Goal: Transaction & Acquisition: Purchase product/service

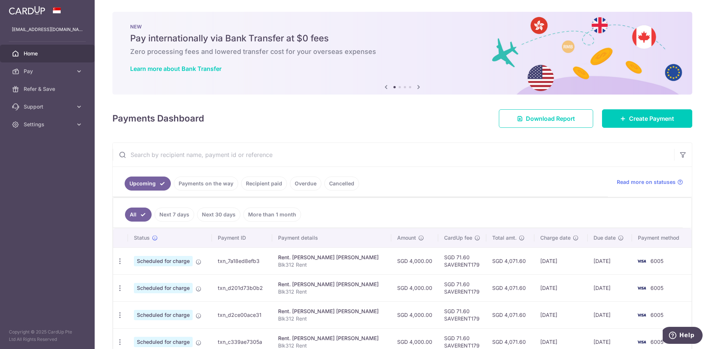
click at [417, 88] on icon at bounding box center [418, 86] width 9 height 9
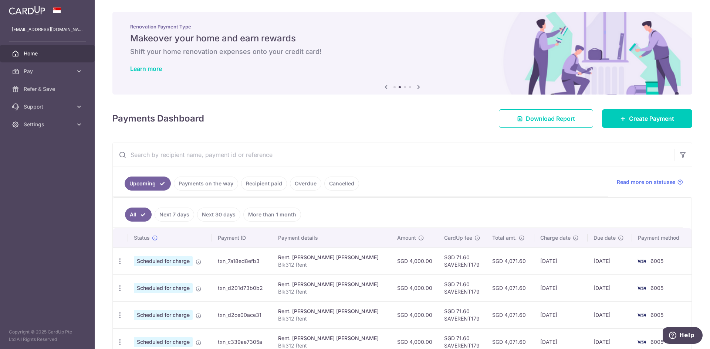
click at [417, 88] on icon at bounding box center [418, 86] width 9 height 9
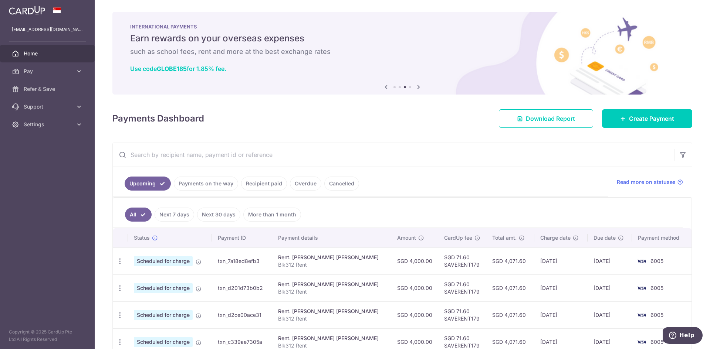
click at [417, 88] on icon at bounding box center [418, 86] width 9 height 9
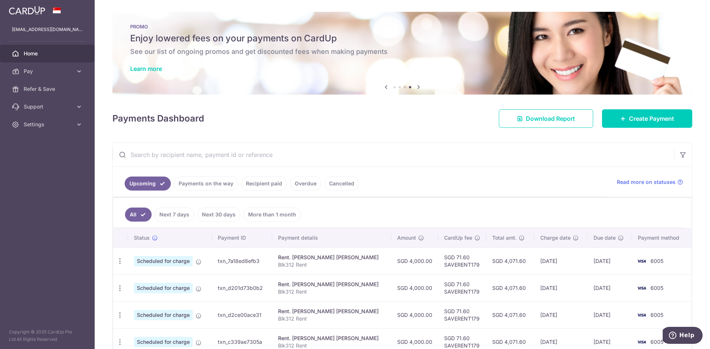
click at [417, 88] on icon at bounding box center [418, 86] width 9 height 9
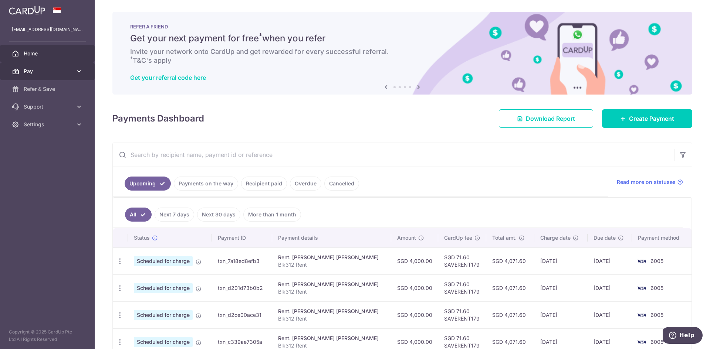
click at [43, 72] on span "Pay" at bounding box center [48, 71] width 49 height 7
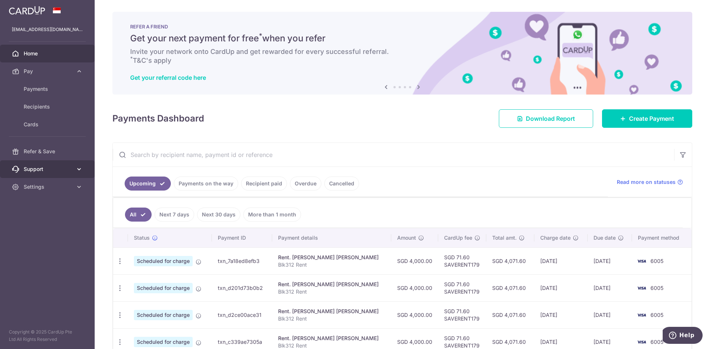
click at [45, 174] on link "Support" at bounding box center [47, 169] width 95 height 18
click at [35, 235] on span "Settings" at bounding box center [48, 231] width 49 height 7
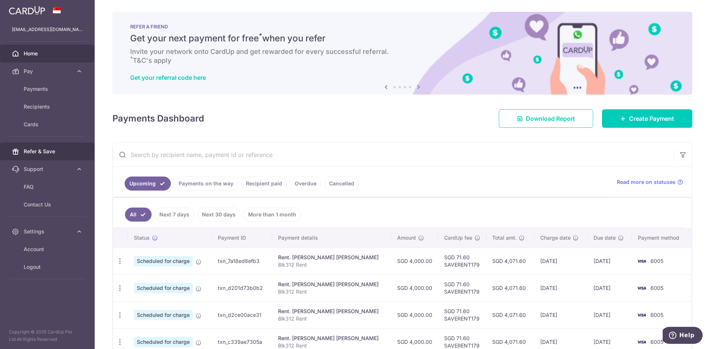
click at [44, 154] on span "Refer & Save" at bounding box center [48, 151] width 49 height 7
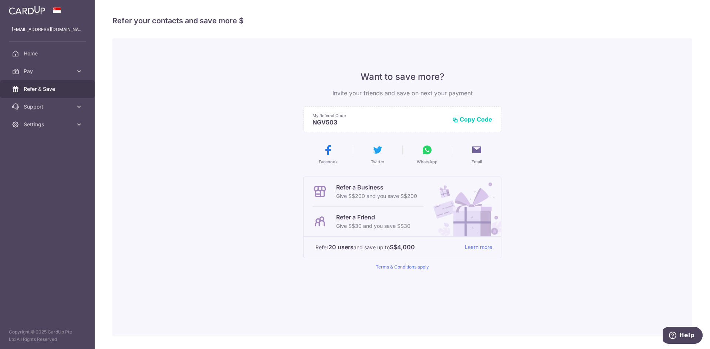
click at [25, 11] on img at bounding box center [27, 10] width 36 height 9
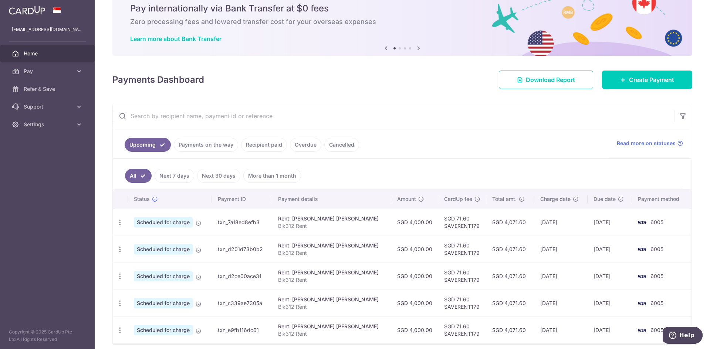
scroll to position [61, 0]
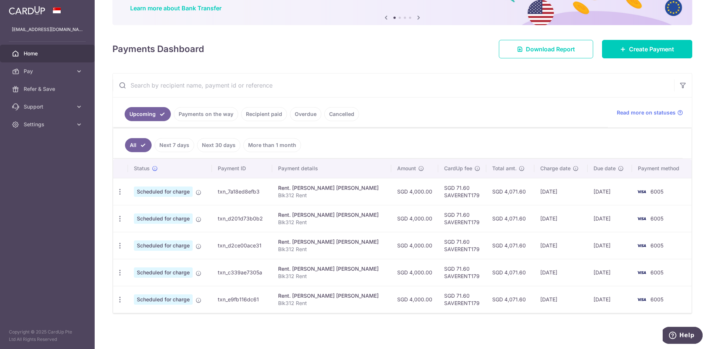
click at [35, 12] on img at bounding box center [27, 10] width 36 height 9
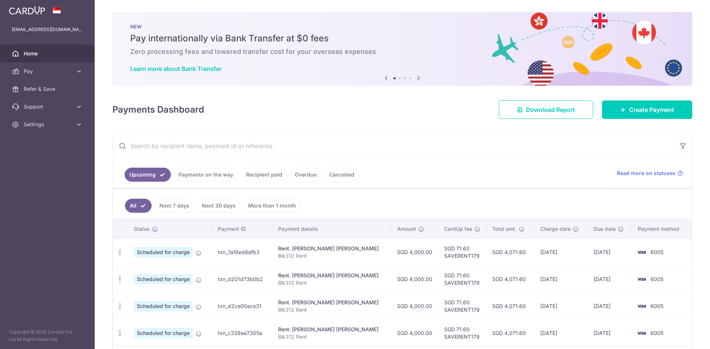
scroll to position [0, 0]
click at [416, 78] on icon at bounding box center [418, 78] width 9 height 9
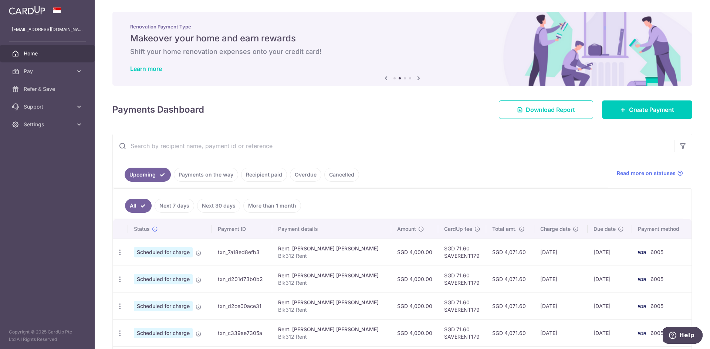
click at [416, 78] on icon at bounding box center [418, 78] width 9 height 9
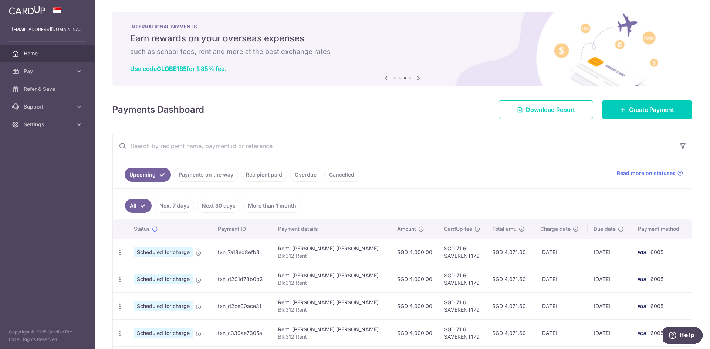
click at [416, 78] on icon at bounding box center [418, 78] width 9 height 9
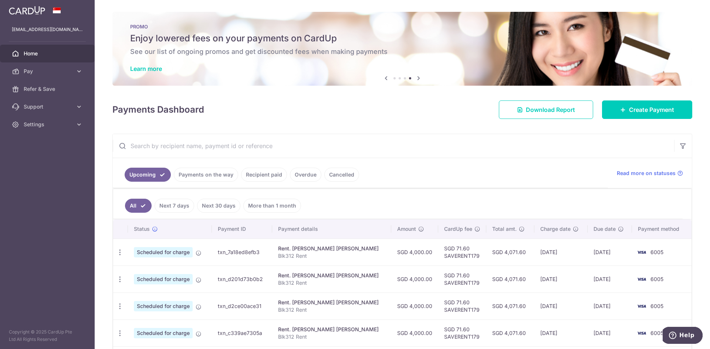
click at [289, 47] on div "PROMO Enjoy lowered fees on your payments on CardUp See our list of ongoing pro…" at bounding box center [402, 49] width 580 height 74
click at [145, 68] on link "Learn more" at bounding box center [146, 68] width 32 height 7
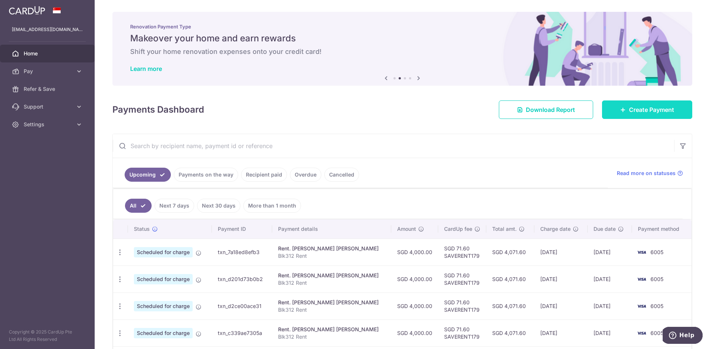
click at [643, 115] on link "Create Payment" at bounding box center [647, 110] width 90 height 18
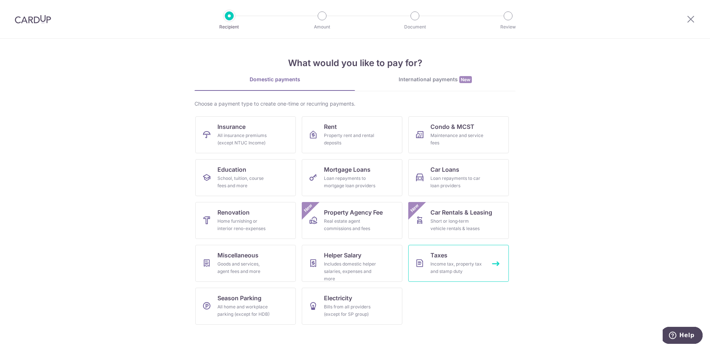
click at [453, 251] on link "Taxes Income tax, property tax and stamp duty" at bounding box center [458, 263] width 101 height 37
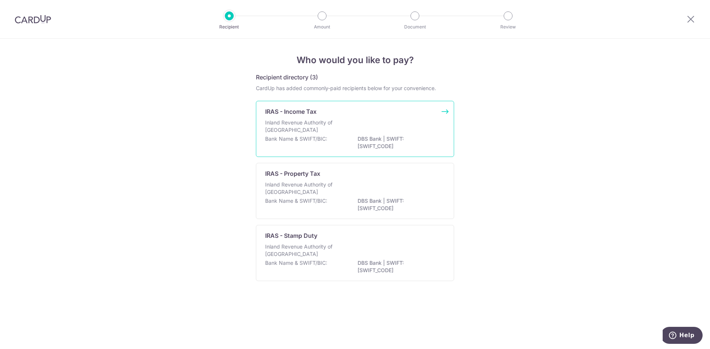
click at [318, 119] on p "Inland Revenue Authority of [GEOGRAPHIC_DATA]" at bounding box center [304, 126] width 78 height 15
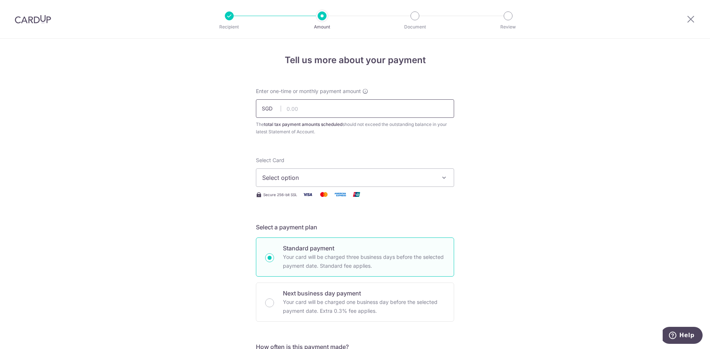
click at [318, 113] on input "text" at bounding box center [355, 108] width 198 height 18
click at [297, 111] on input "text" at bounding box center [355, 108] width 198 height 18
type input "3,055.50"
click at [318, 178] on span "Select option" at bounding box center [348, 177] width 172 height 9
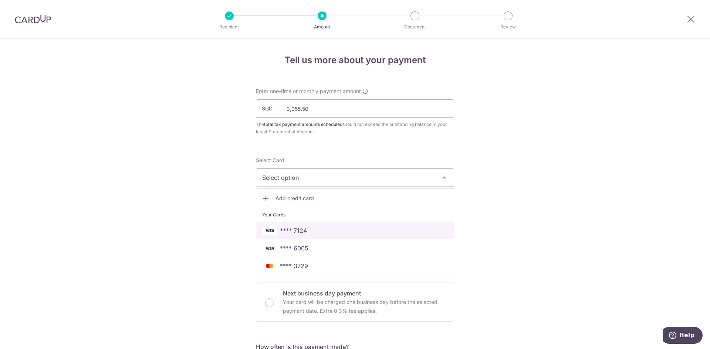
click at [309, 228] on span "**** 7124" at bounding box center [355, 230] width 186 height 9
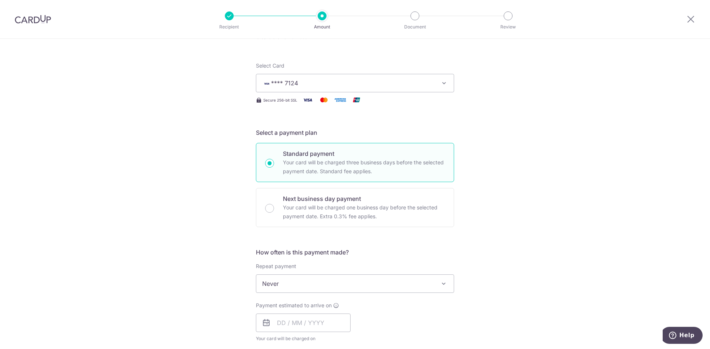
scroll to position [148, 0]
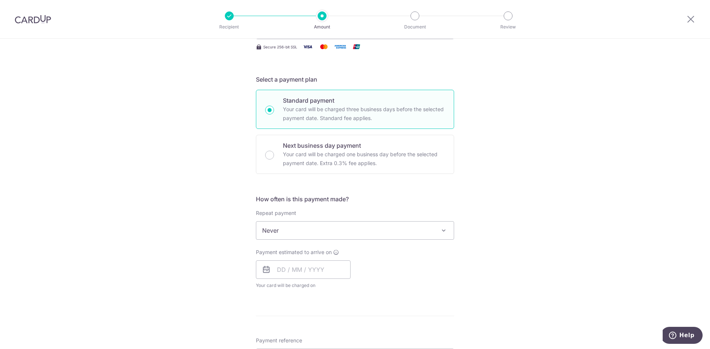
click at [351, 231] on span "Never" at bounding box center [354, 231] width 197 height 18
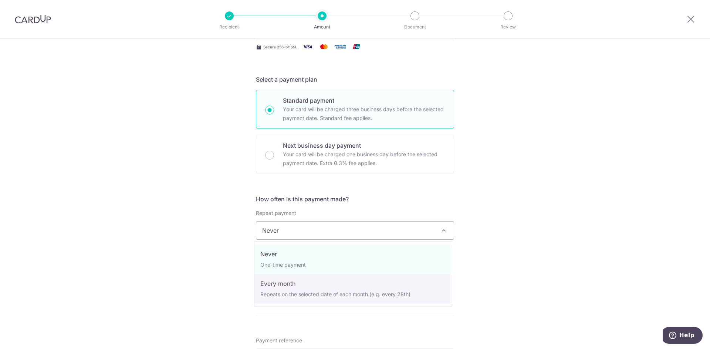
select select "3"
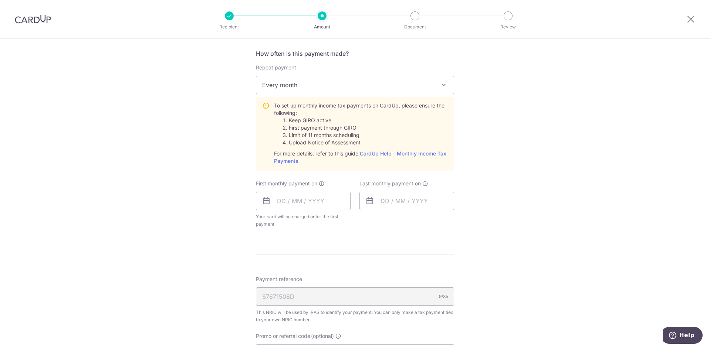
scroll to position [296, 0]
click at [292, 203] on input "text" at bounding box center [303, 199] width 95 height 18
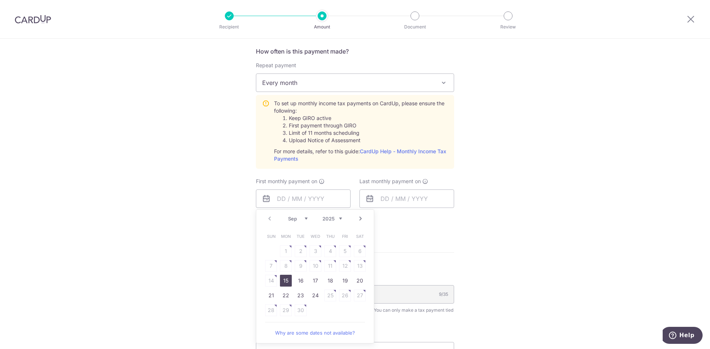
click at [306, 218] on div "Sep Oct Nov Dec 2025 2026" at bounding box center [315, 219] width 54 height 6
click at [283, 283] on link "15" at bounding box center [286, 281] width 12 height 12
type input "[DATE]"
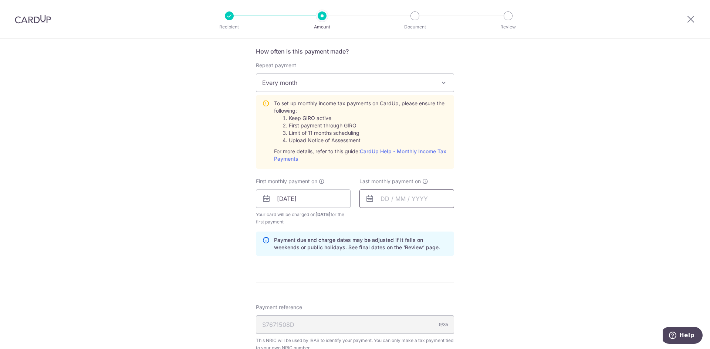
click at [431, 200] on input "text" at bounding box center [406, 199] width 95 height 18
click at [408, 221] on select "Sep Oct Nov Dec" at bounding box center [401, 219] width 20 height 6
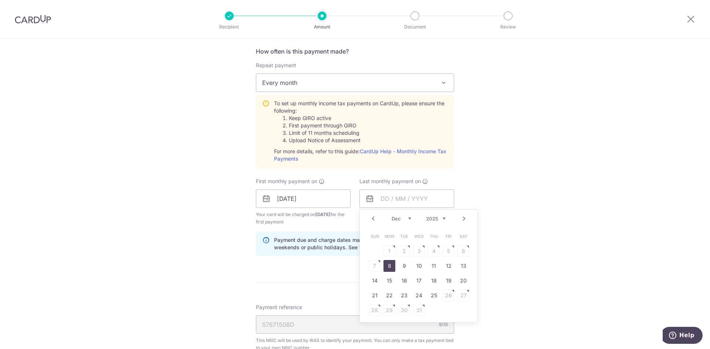
click at [387, 267] on link "8" at bounding box center [389, 266] width 12 height 12
type input "08/12/2025"
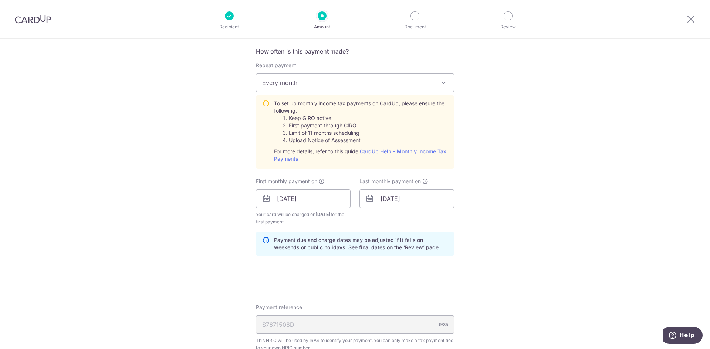
click at [496, 210] on div "Tell us more about your payment Enter one-time or monthly payment amount SGD 3,…" at bounding box center [355, 143] width 710 height 801
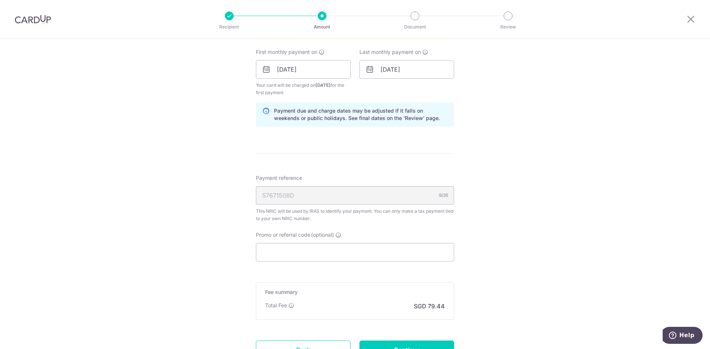
scroll to position [444, 0]
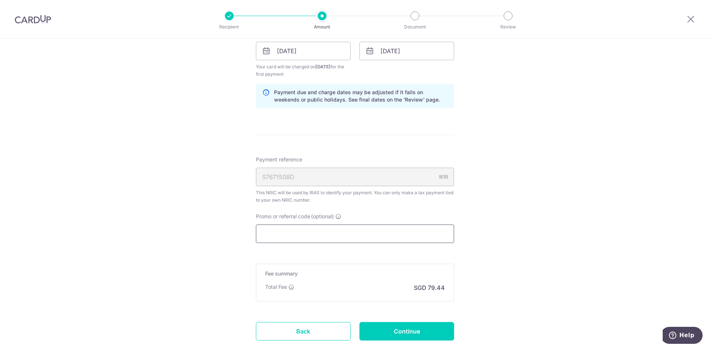
click at [299, 236] on input "Promo or referral code (optional)" at bounding box center [355, 234] width 198 height 18
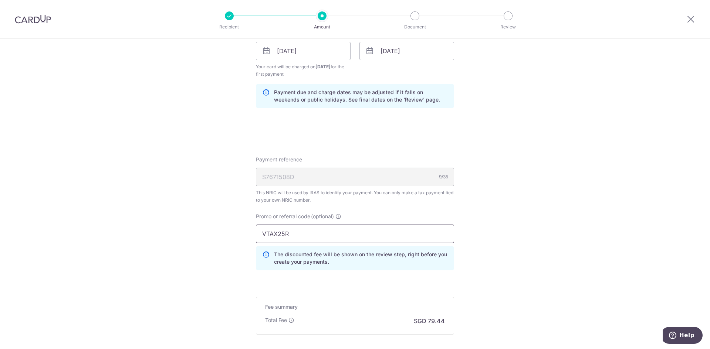
type input "VTAX25R"
click at [506, 189] on div "Tell us more about your payment Enter one-time or monthly payment amount SGD 3,…" at bounding box center [355, 12] width 710 height 834
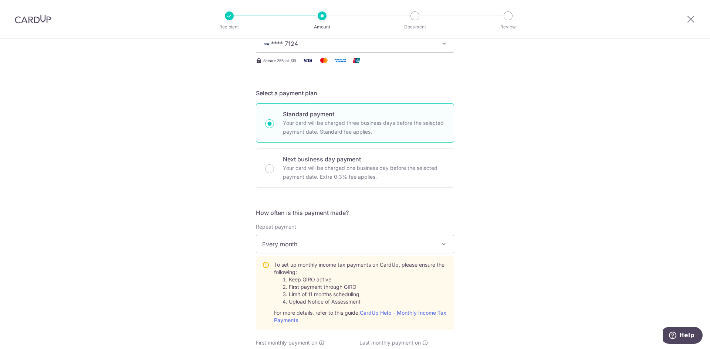
scroll to position [148, 0]
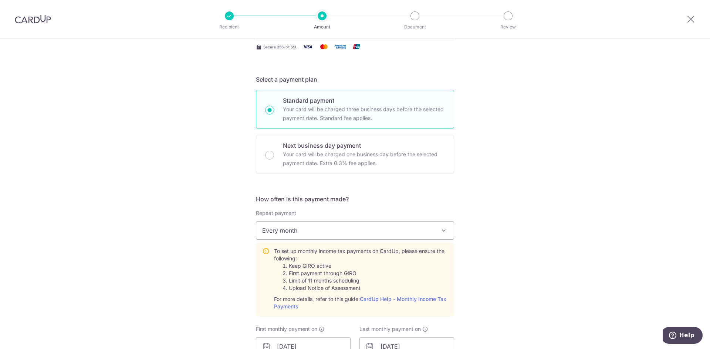
click at [132, 161] on div "Tell us more about your payment Enter one-time or monthly payment amount SGD 3,…" at bounding box center [355, 308] width 710 height 834
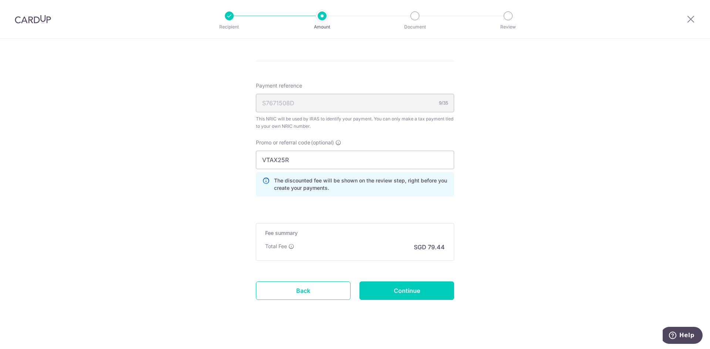
scroll to position [524, 0]
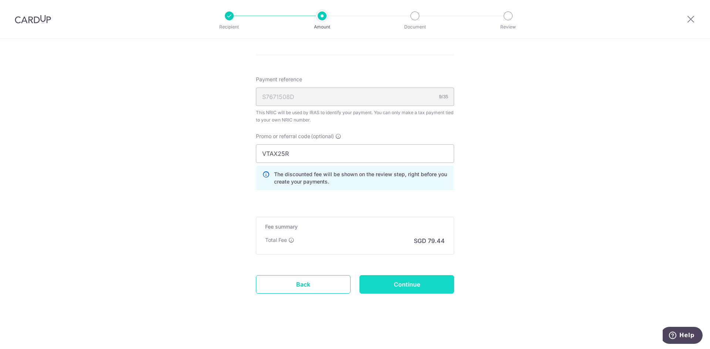
click at [395, 288] on input "Continue" at bounding box center [406, 284] width 95 height 18
type input "Create Schedule"
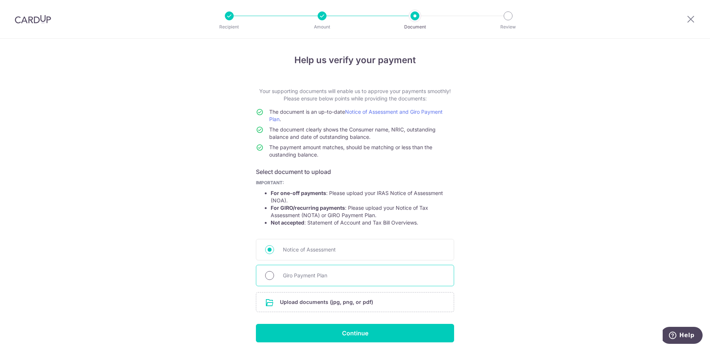
click at [270, 276] on input "Giro Payment Plan" at bounding box center [269, 275] width 9 height 9
radio input "true"
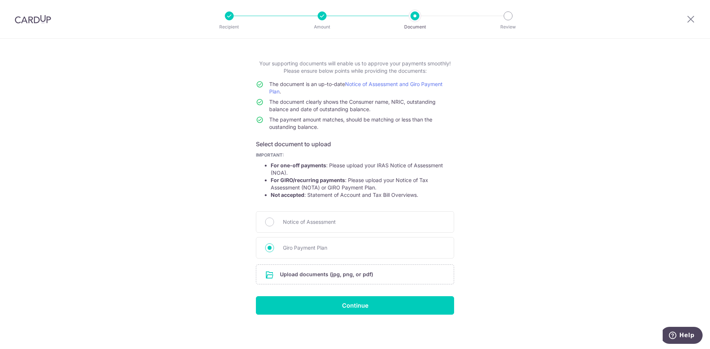
scroll to position [28, 0]
click at [310, 271] on input "file" at bounding box center [354, 274] width 197 height 19
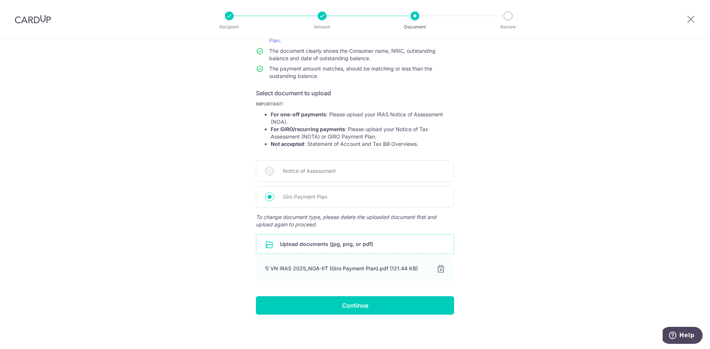
scroll to position [79, 0]
click at [329, 275] on div "1) VN IRAS 2025_NOA-IIT (Giro Payment Plan).pdf (121.44 KB) 100% Done Download" at bounding box center [355, 269] width 198 height 24
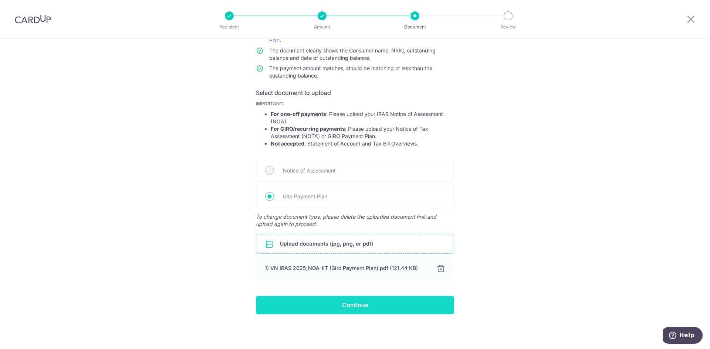
click at [342, 309] on input "Continue" at bounding box center [355, 305] width 198 height 18
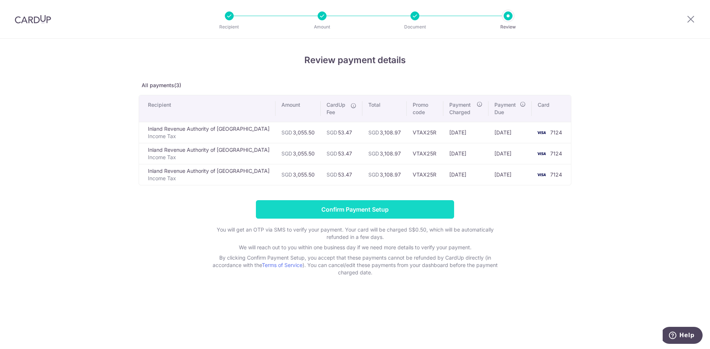
click at [385, 213] on input "Confirm Payment Setup" at bounding box center [355, 209] width 198 height 18
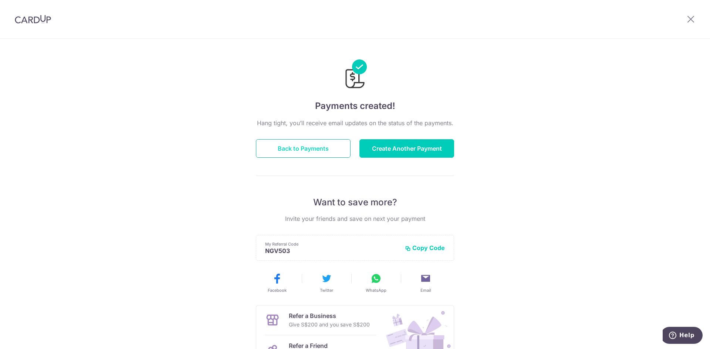
click at [292, 153] on button "Back to Payments" at bounding box center [303, 148] width 95 height 18
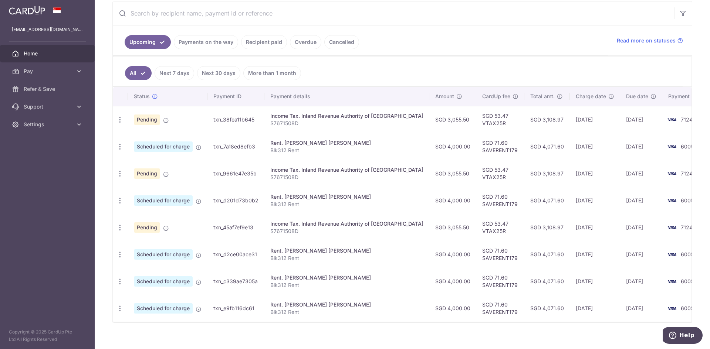
scroll to position [148, 0]
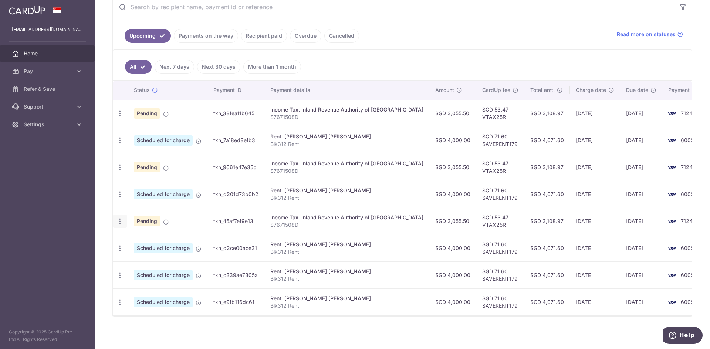
click at [123, 222] on icon "button" at bounding box center [120, 222] width 8 height 8
click at [140, 240] on span "Update payment" at bounding box center [159, 241] width 50 height 9
radio input "true"
type input "3,055.50"
type input "[DATE]"
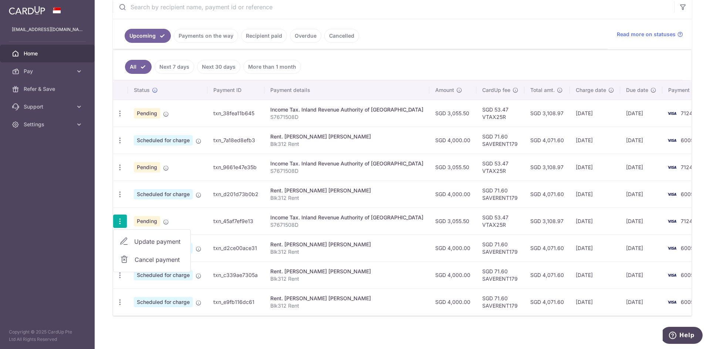
type input "S7671508D"
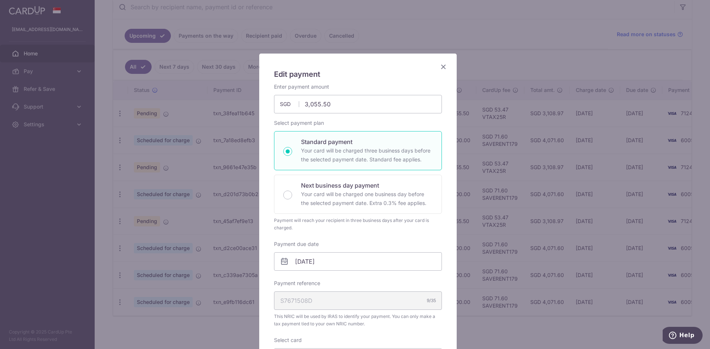
type input "VTAX25R"
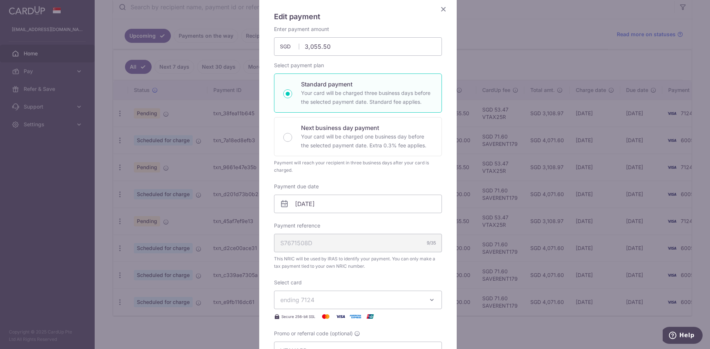
scroll to position [0, 0]
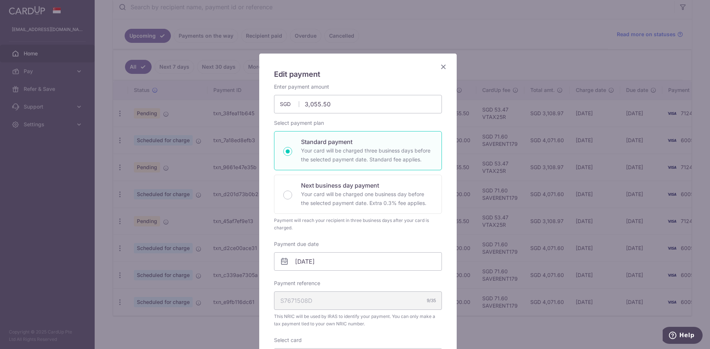
click at [442, 67] on icon "Close" at bounding box center [443, 66] width 9 height 9
